Goal: Task Accomplishment & Management: Manage account settings

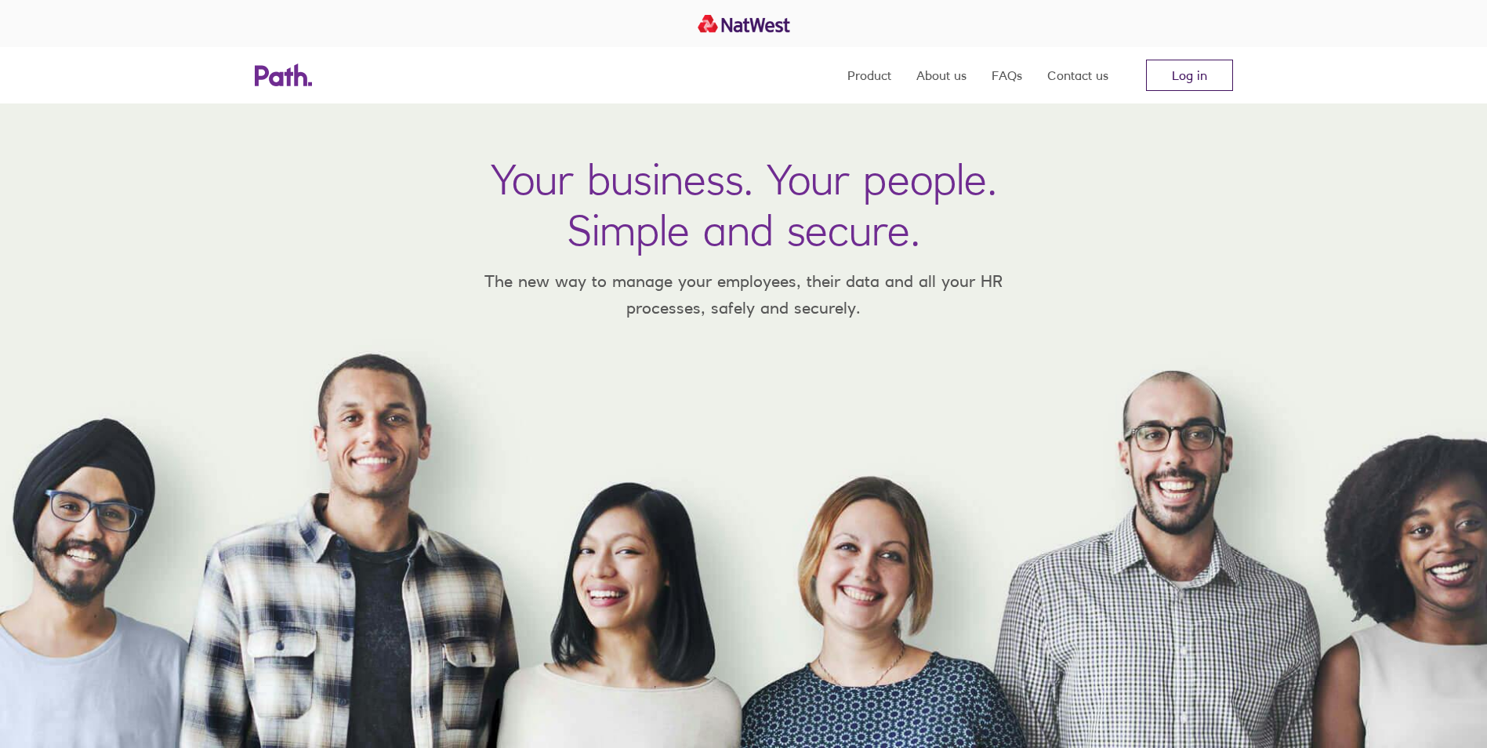
click at [1172, 74] on link "Log in" at bounding box center [1189, 75] width 87 height 31
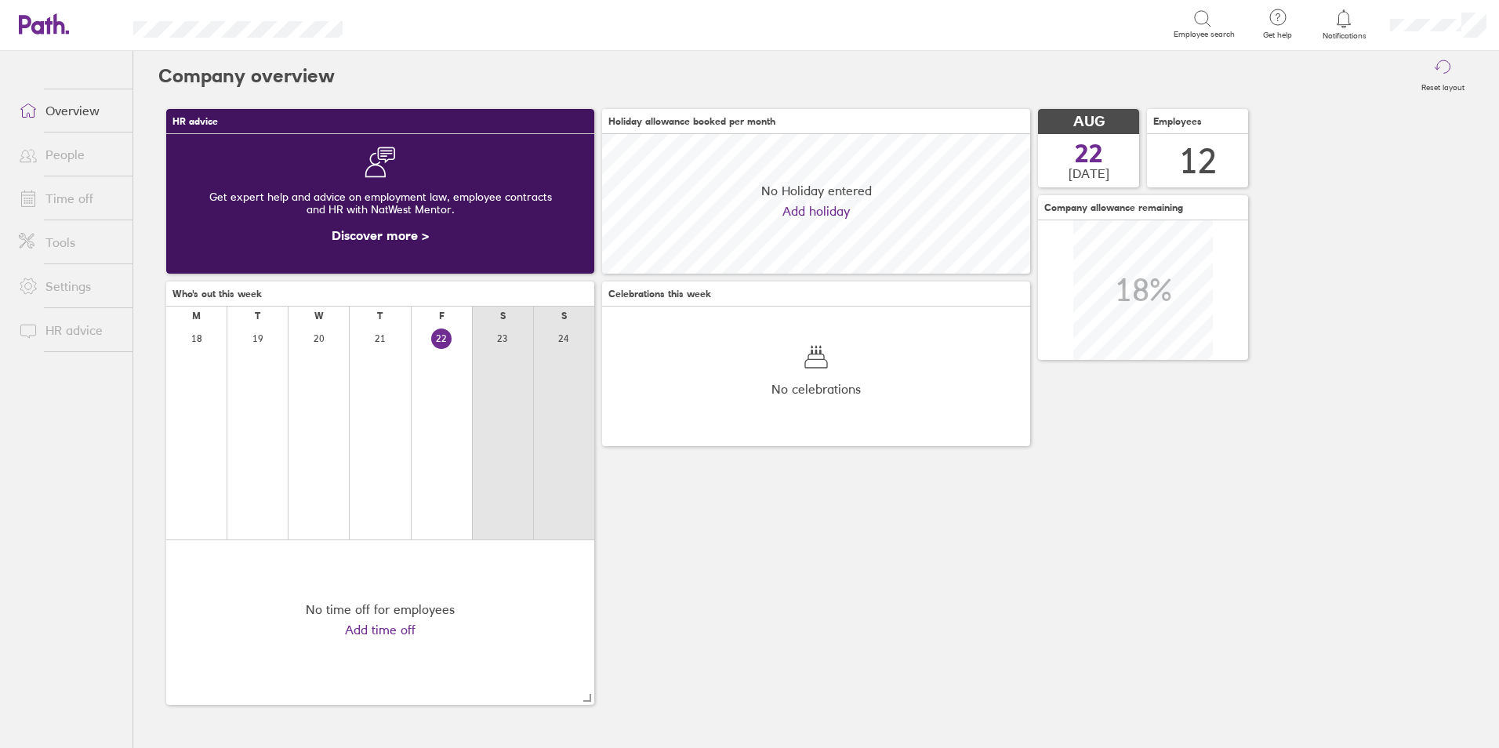
scroll to position [140, 428]
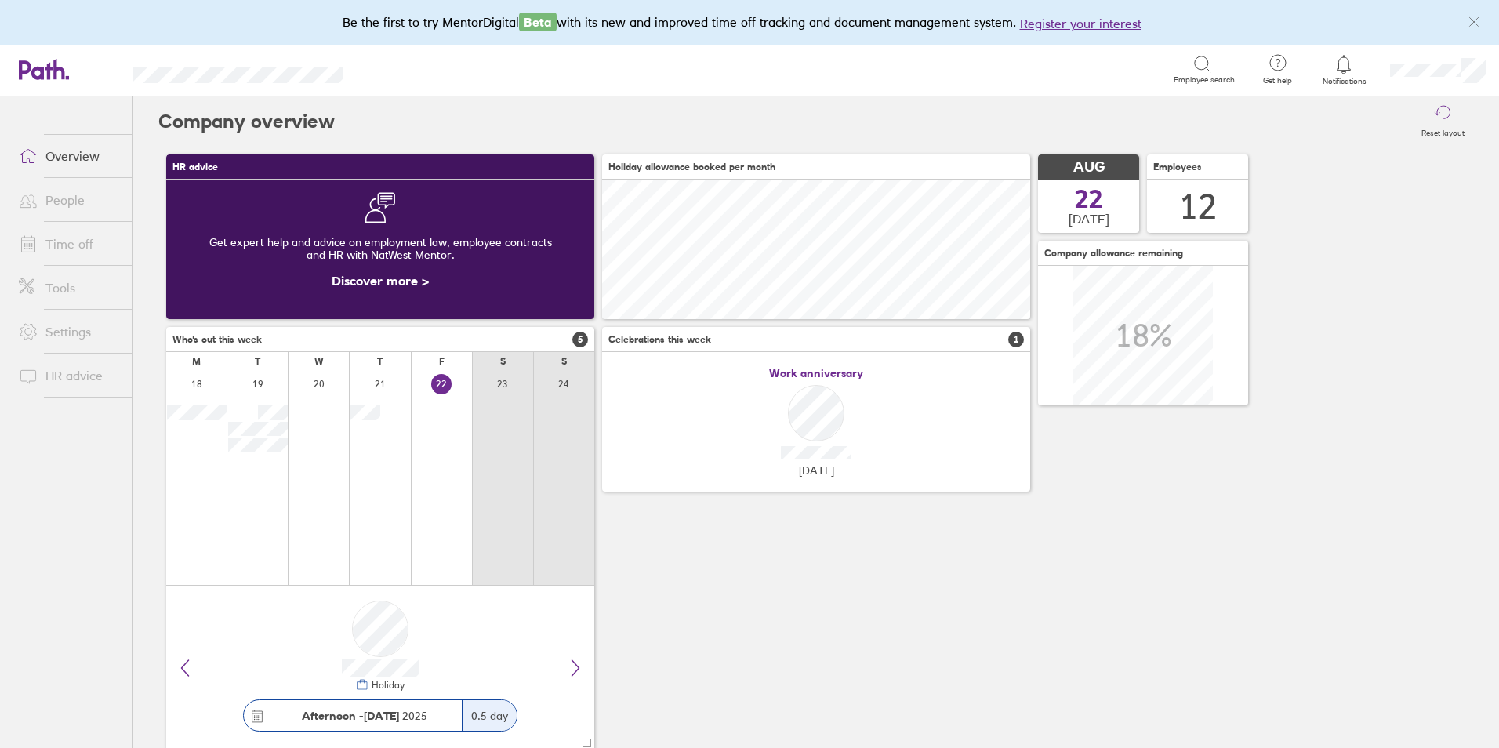
click at [73, 245] on link "Time off" at bounding box center [69, 243] width 126 height 31
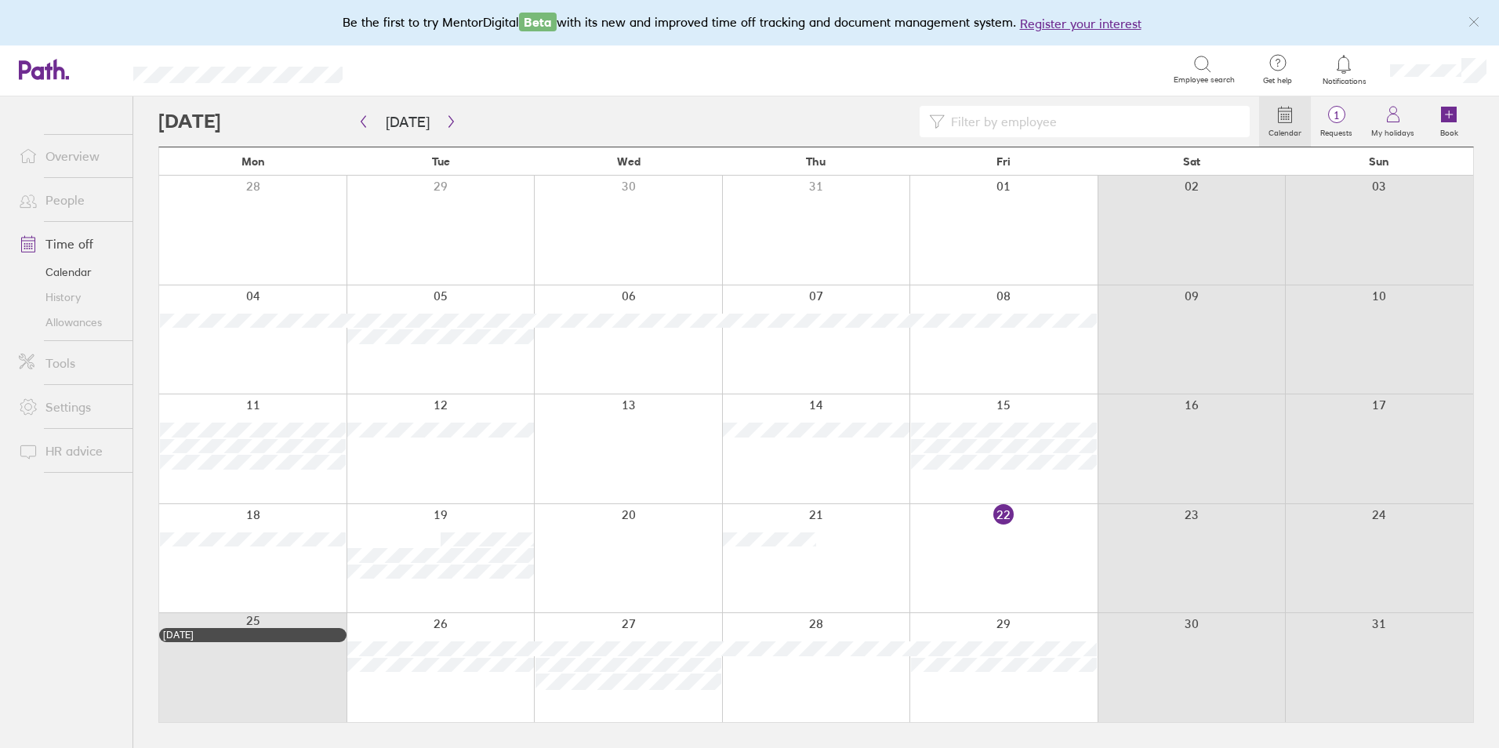
click at [983, 526] on div at bounding box center [1003, 558] width 188 height 109
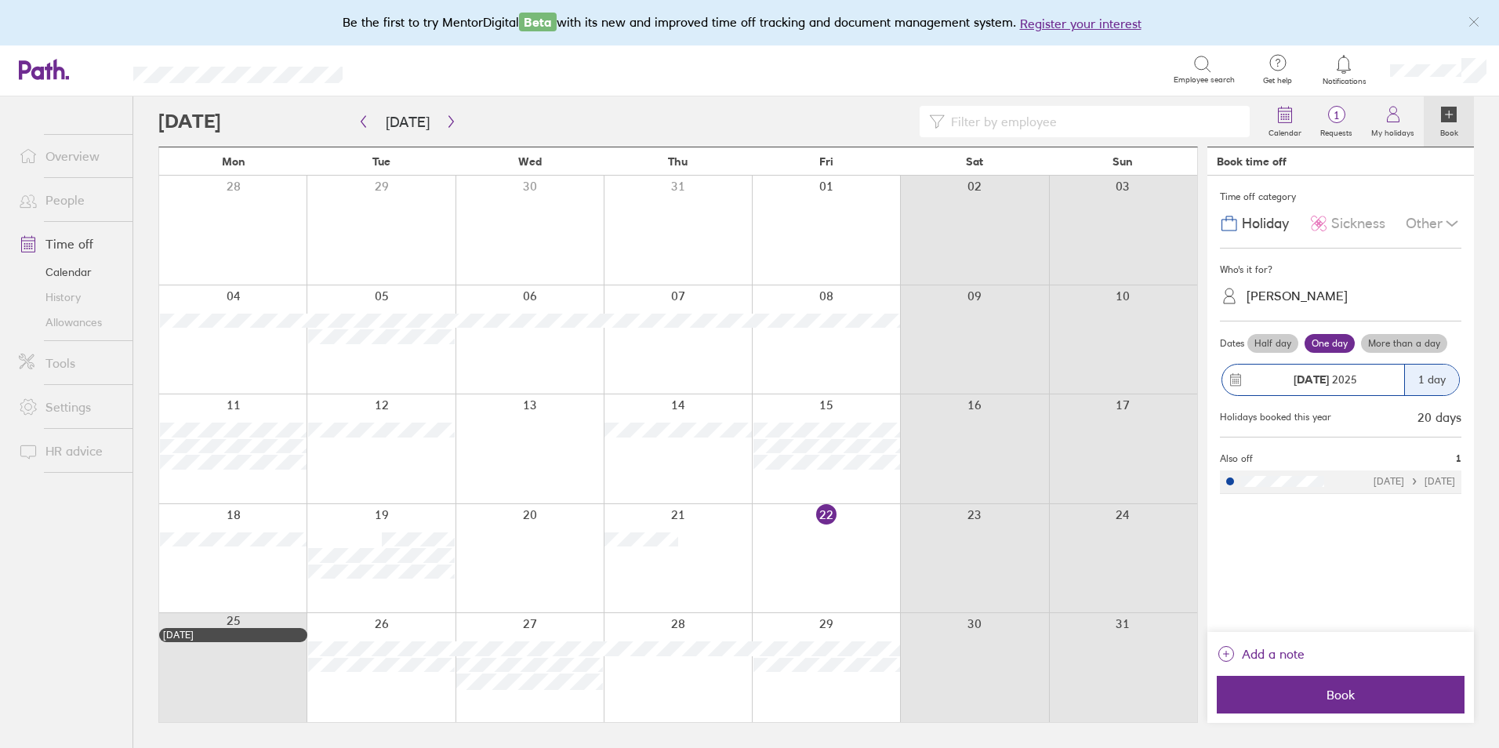
drag, startPoint x: 793, startPoint y: 522, endPoint x: 1267, endPoint y: 574, distance: 477.1
click at [1267, 574] on div "Time off category Holiday Sickness Other Who's it for? Phil Larvin Dates Half d…" at bounding box center [1340, 404] width 267 height 456
click at [802, 553] on div at bounding box center [826, 558] width 148 height 109
click at [832, 546] on div at bounding box center [826, 558] width 148 height 109
click at [735, 553] on div at bounding box center [678, 558] width 148 height 109
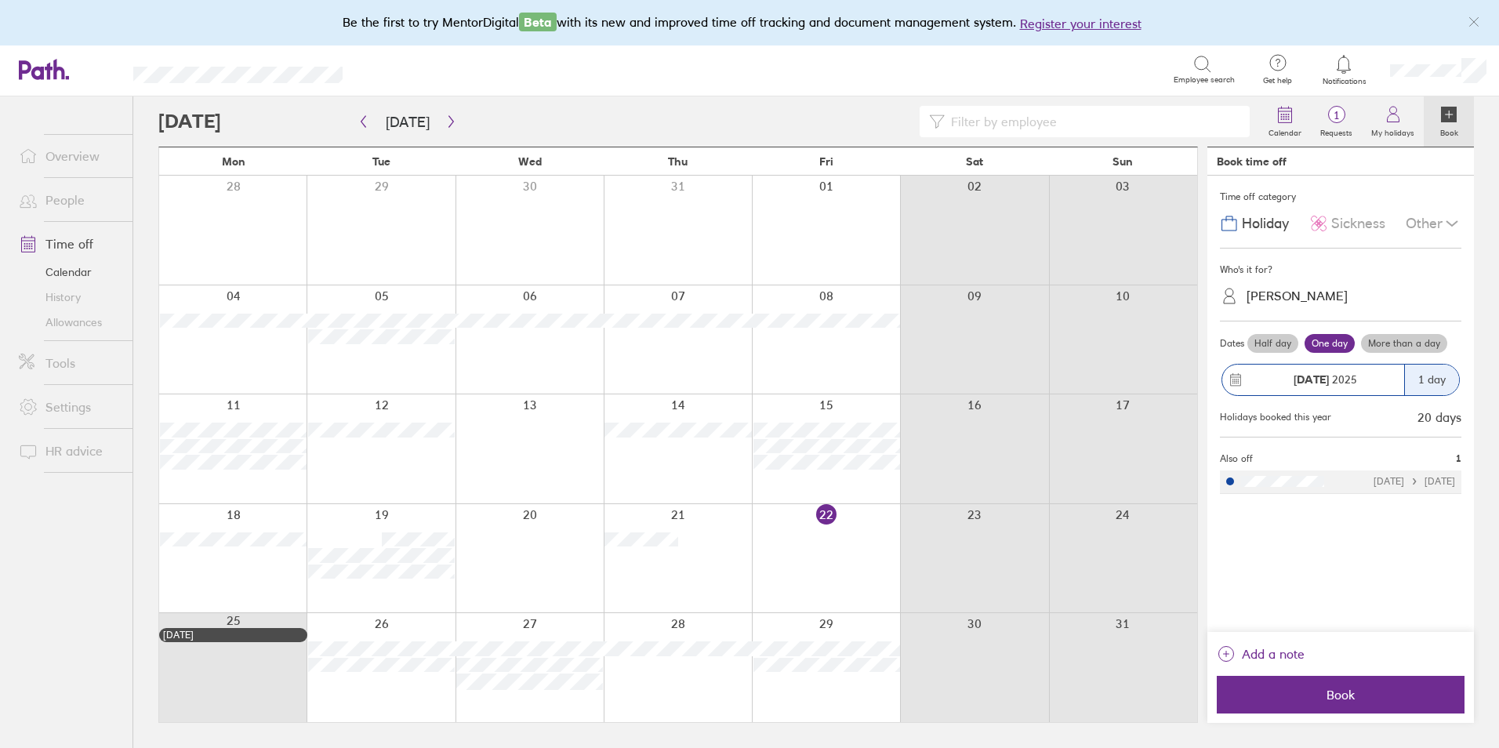
click at [814, 556] on div at bounding box center [826, 558] width 148 height 109
click at [1311, 292] on div "Phil Larvin" at bounding box center [1350, 296] width 223 height 24
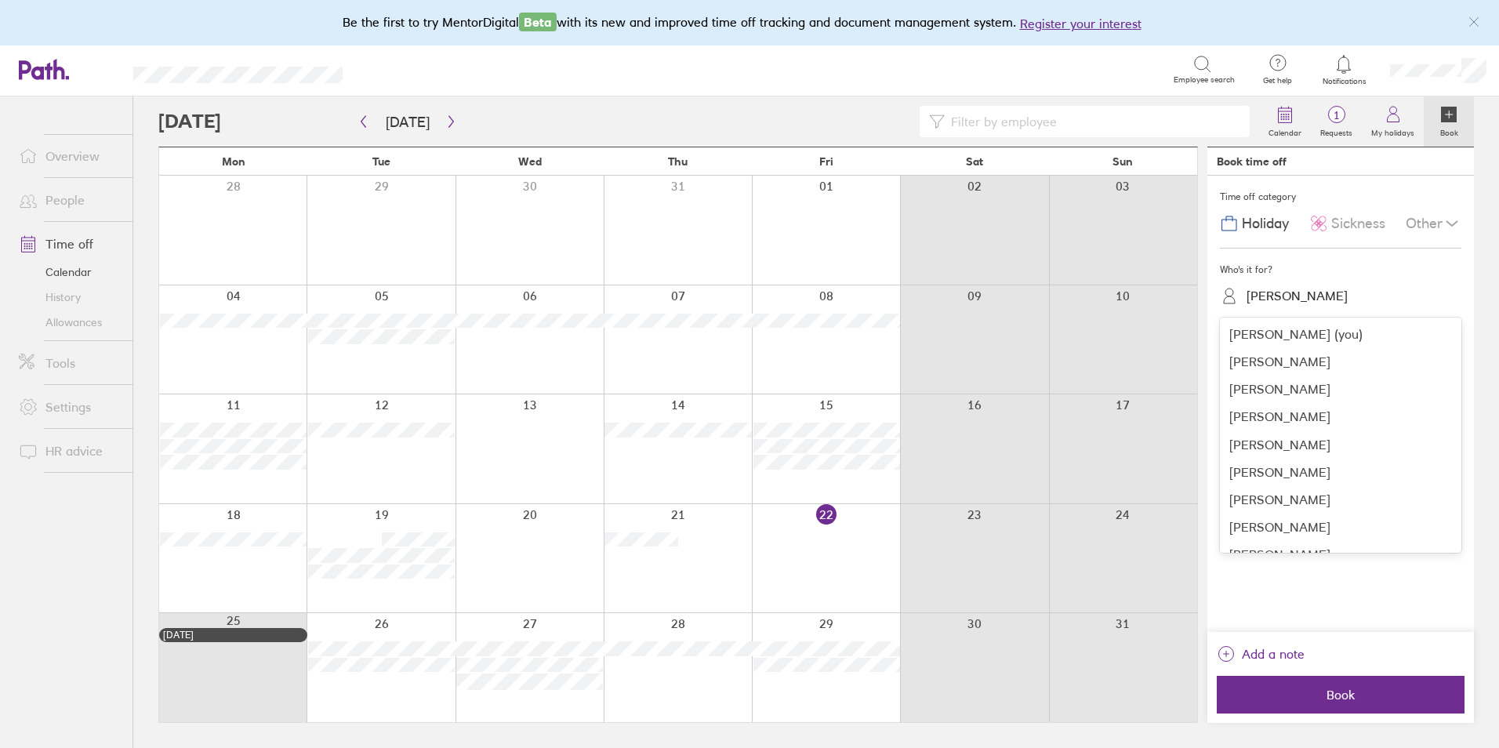
scroll to position [102, 0]
click at [1278, 510] on div "Steven Briggs" at bounding box center [1340, 508] width 241 height 27
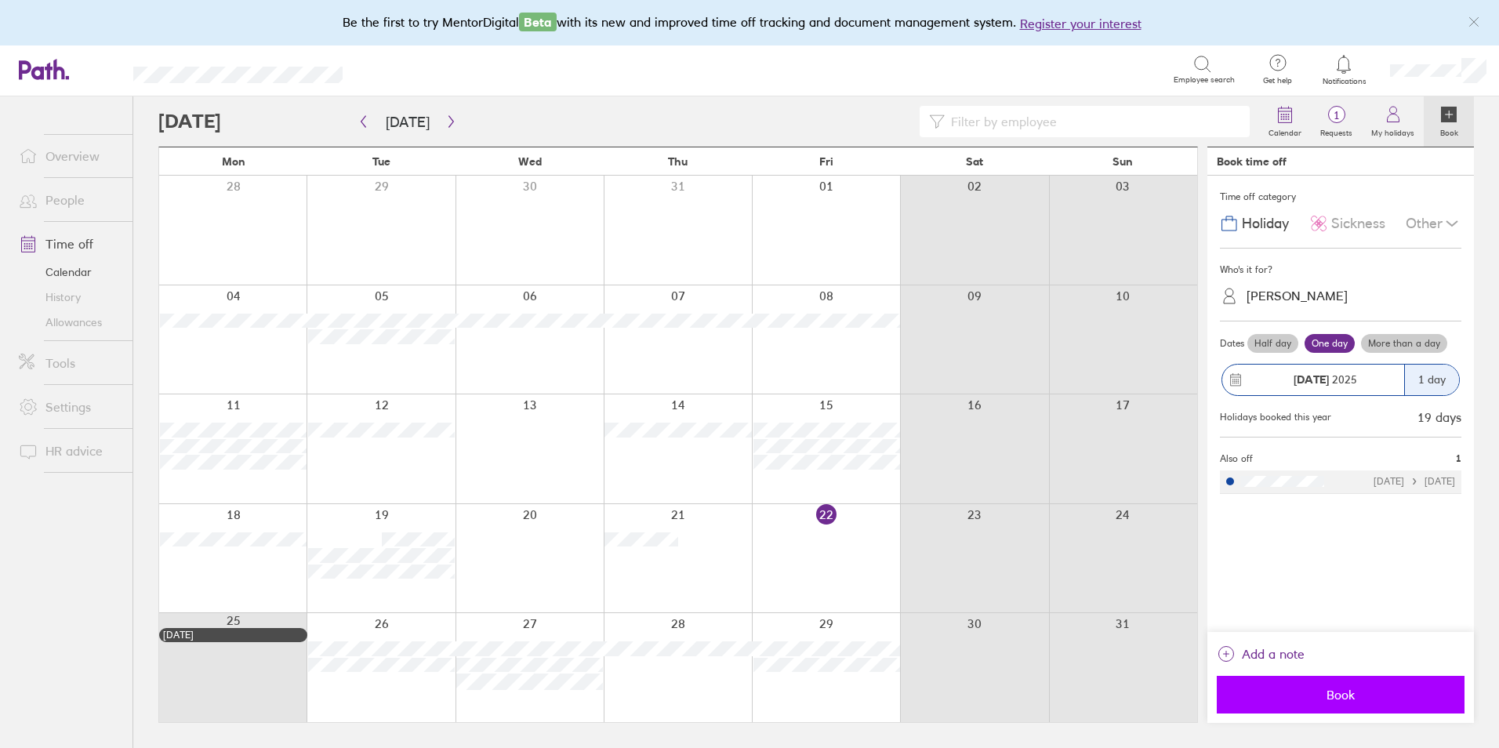
click at [1336, 693] on span "Book" at bounding box center [1341, 694] width 226 height 14
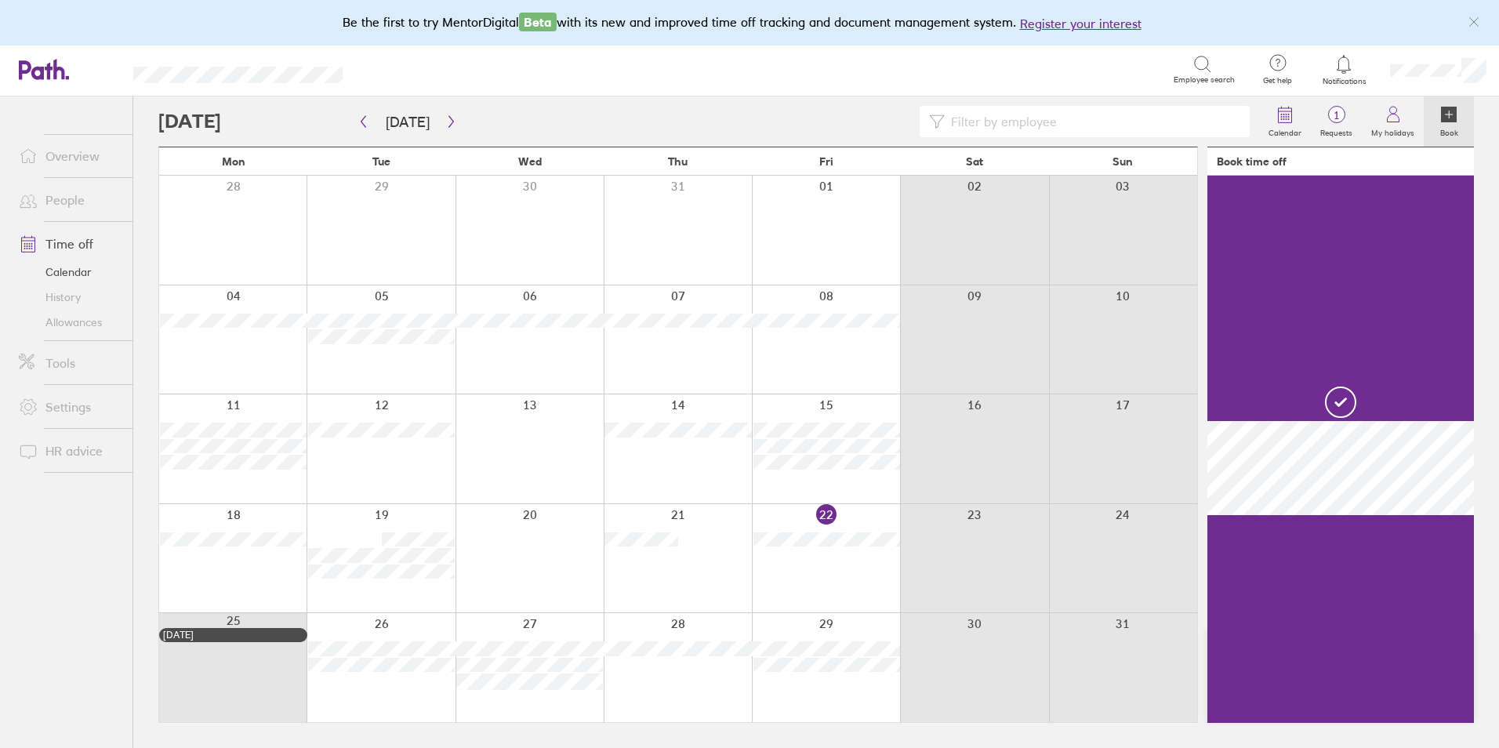
click at [822, 578] on div at bounding box center [826, 558] width 148 height 109
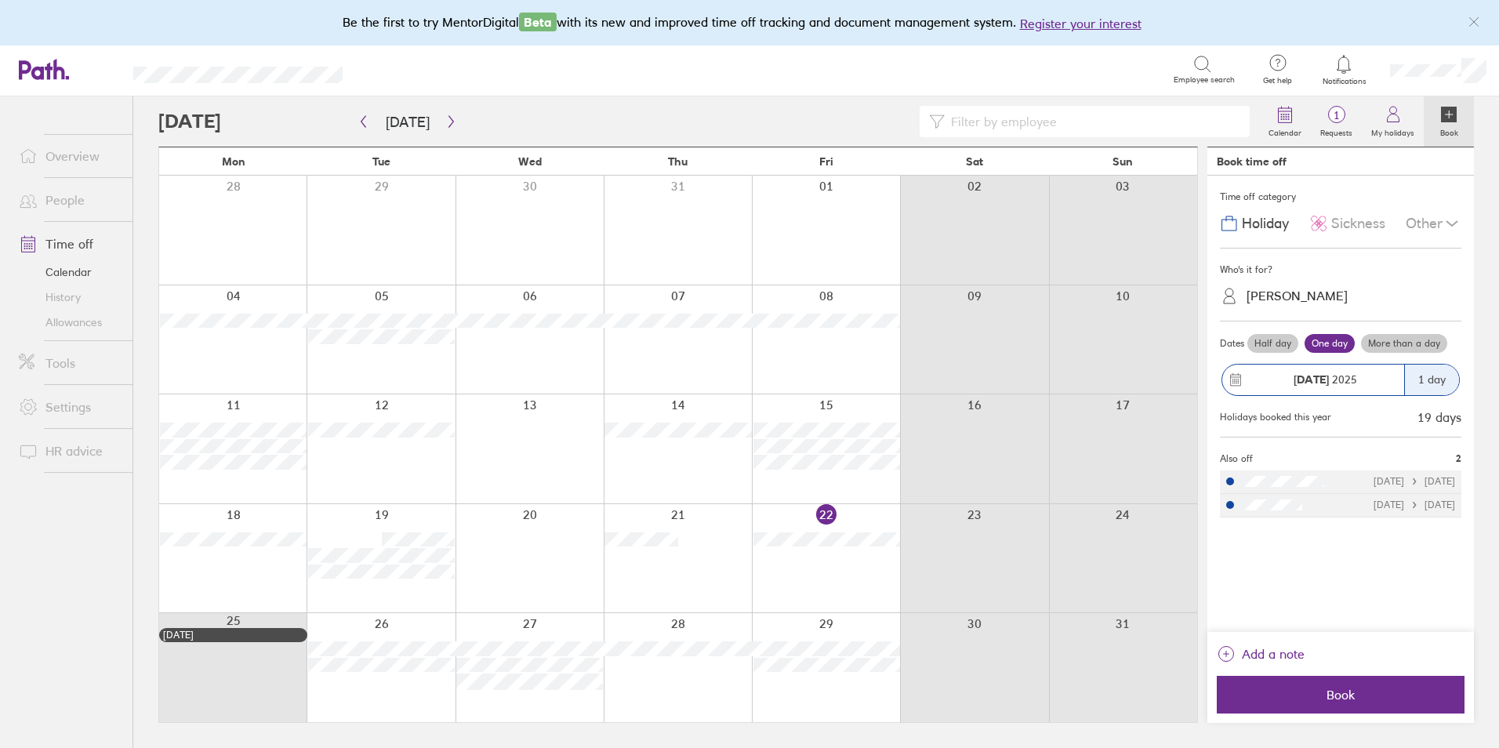
click at [1347, 222] on span "Sickness" at bounding box center [1358, 224] width 54 height 16
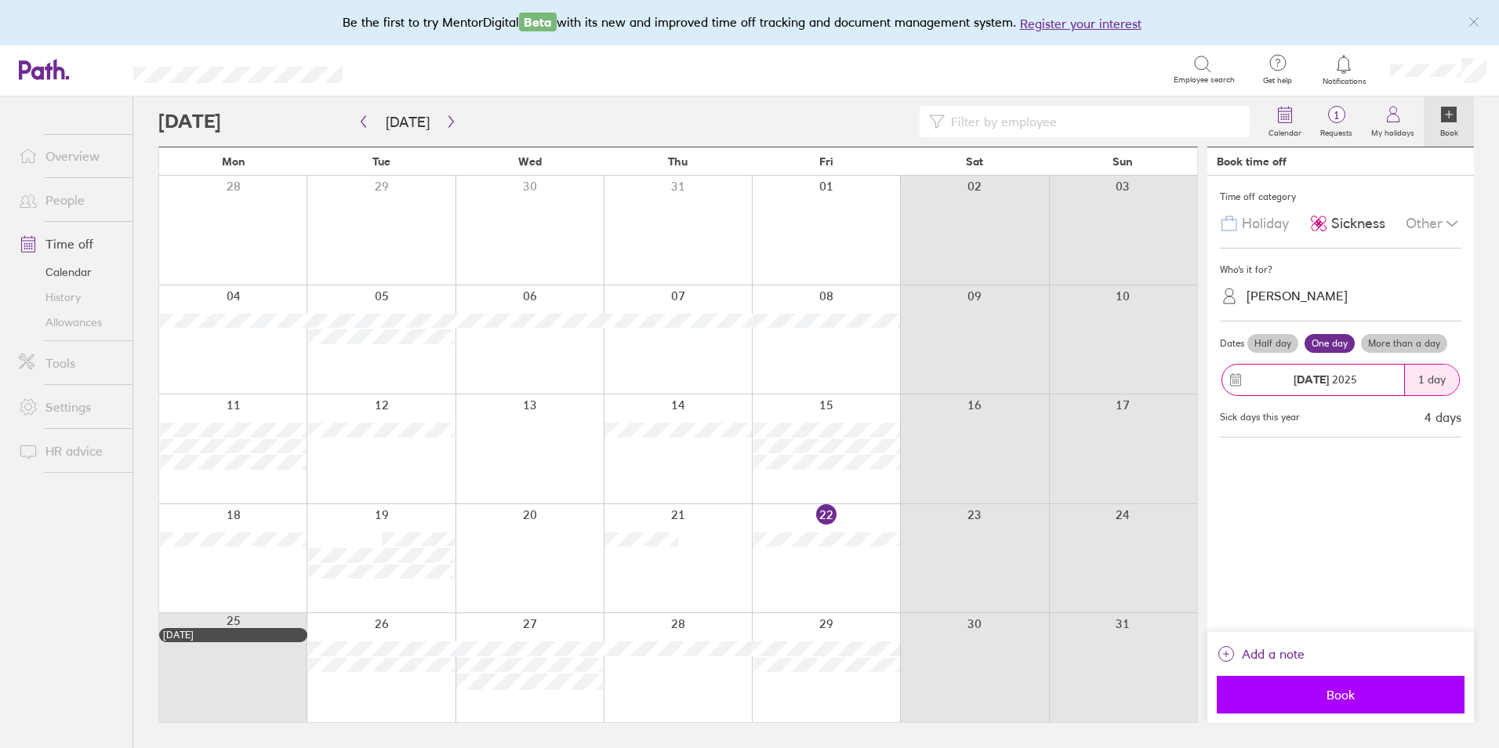
click at [1336, 689] on span "Book" at bounding box center [1341, 694] width 226 height 14
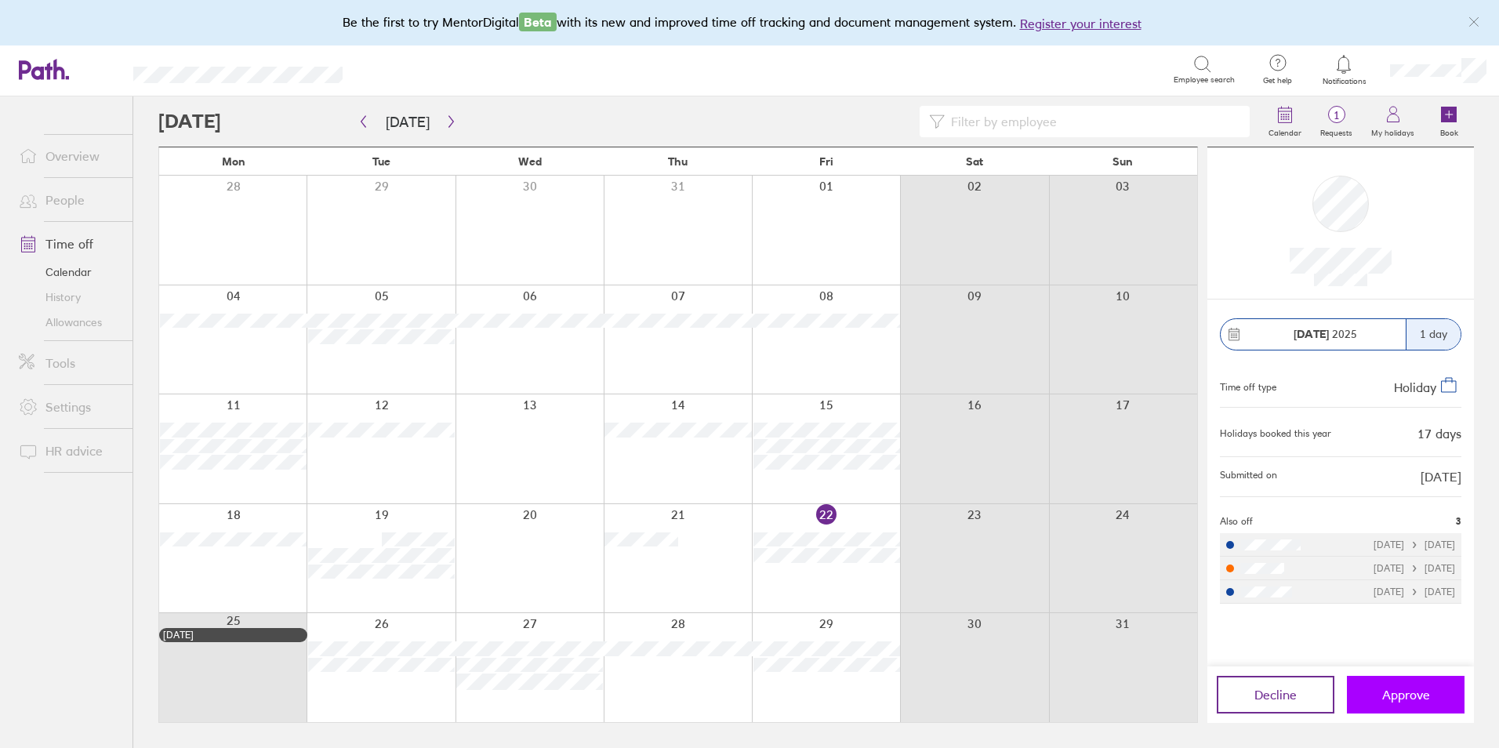
click at [1391, 695] on span "Approve" at bounding box center [1406, 694] width 48 height 14
